Goal: Task Accomplishment & Management: Use online tool/utility

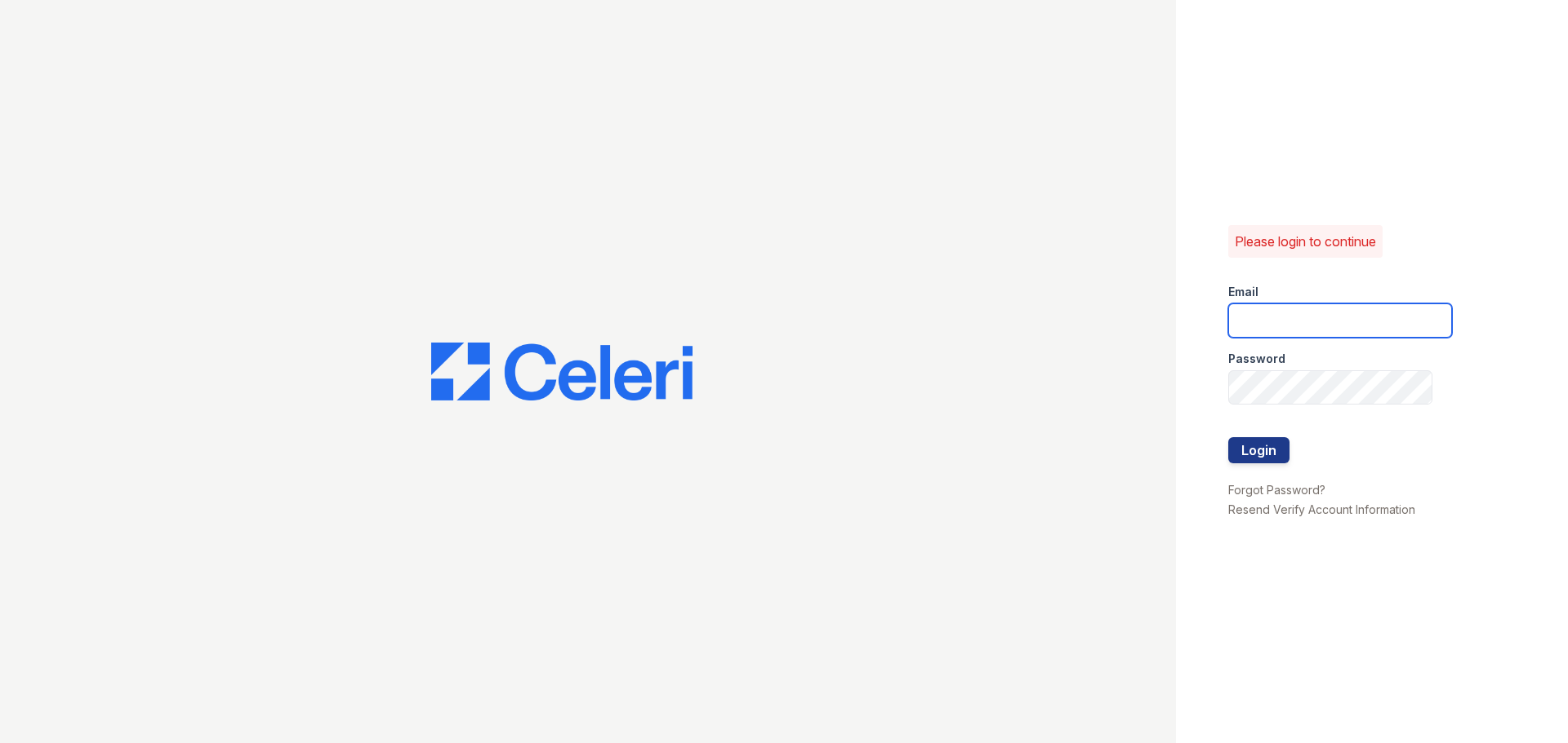
click at [1280, 322] on input "email" at bounding box center [1340, 321] width 223 height 34
type input "[EMAIL_ADDRESS][DOMAIN_NAME]"
click at [1311, 408] on div at bounding box center [1340, 421] width 223 height 32
click at [1325, 403] on form "Email [EMAIL_ADDRESS][DOMAIN_NAME] Password Login" at bounding box center [1340, 376] width 223 height 209
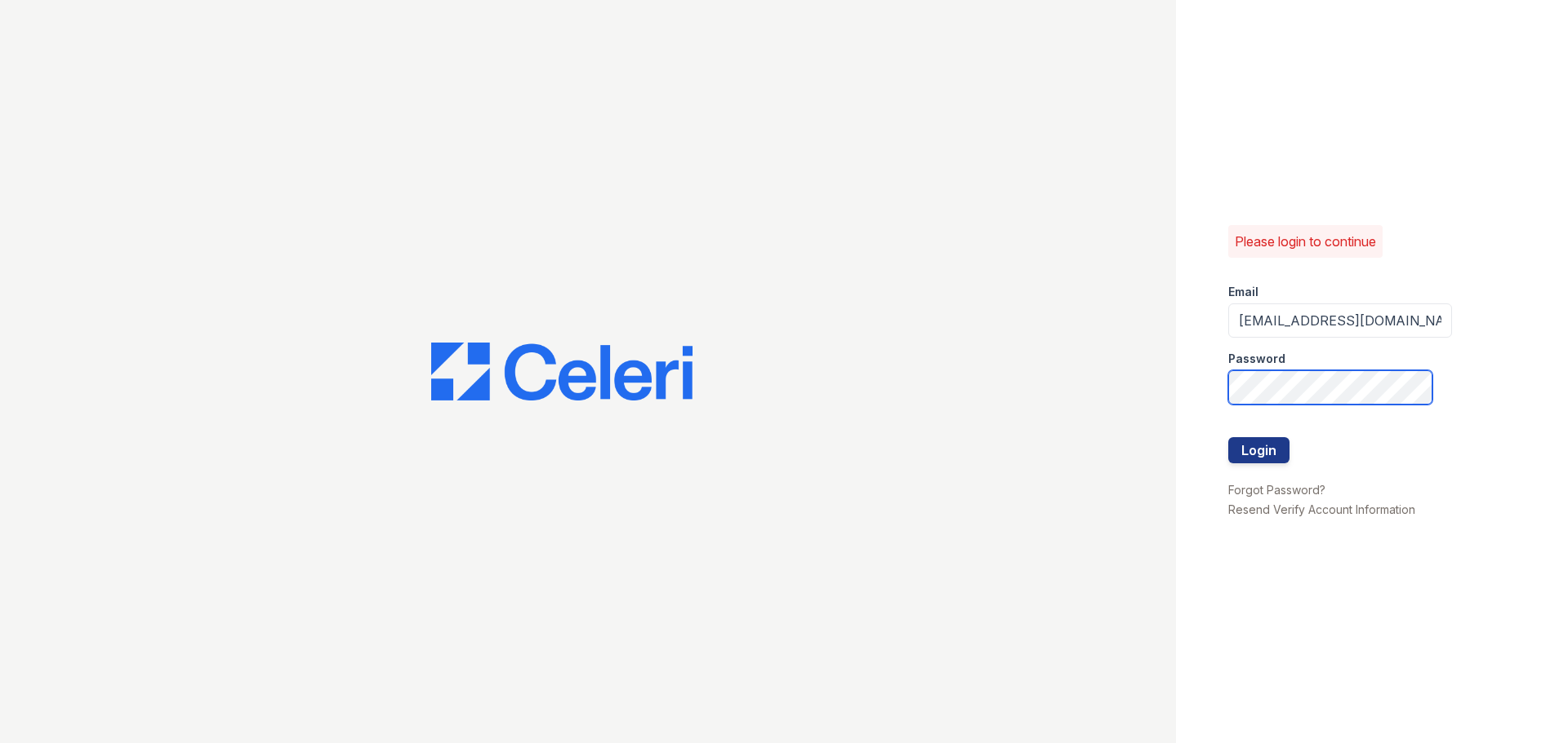
click at [1228, 438] on button "Login" at bounding box center [1259, 450] width 61 height 26
